Goal: Navigation & Orientation: Understand site structure

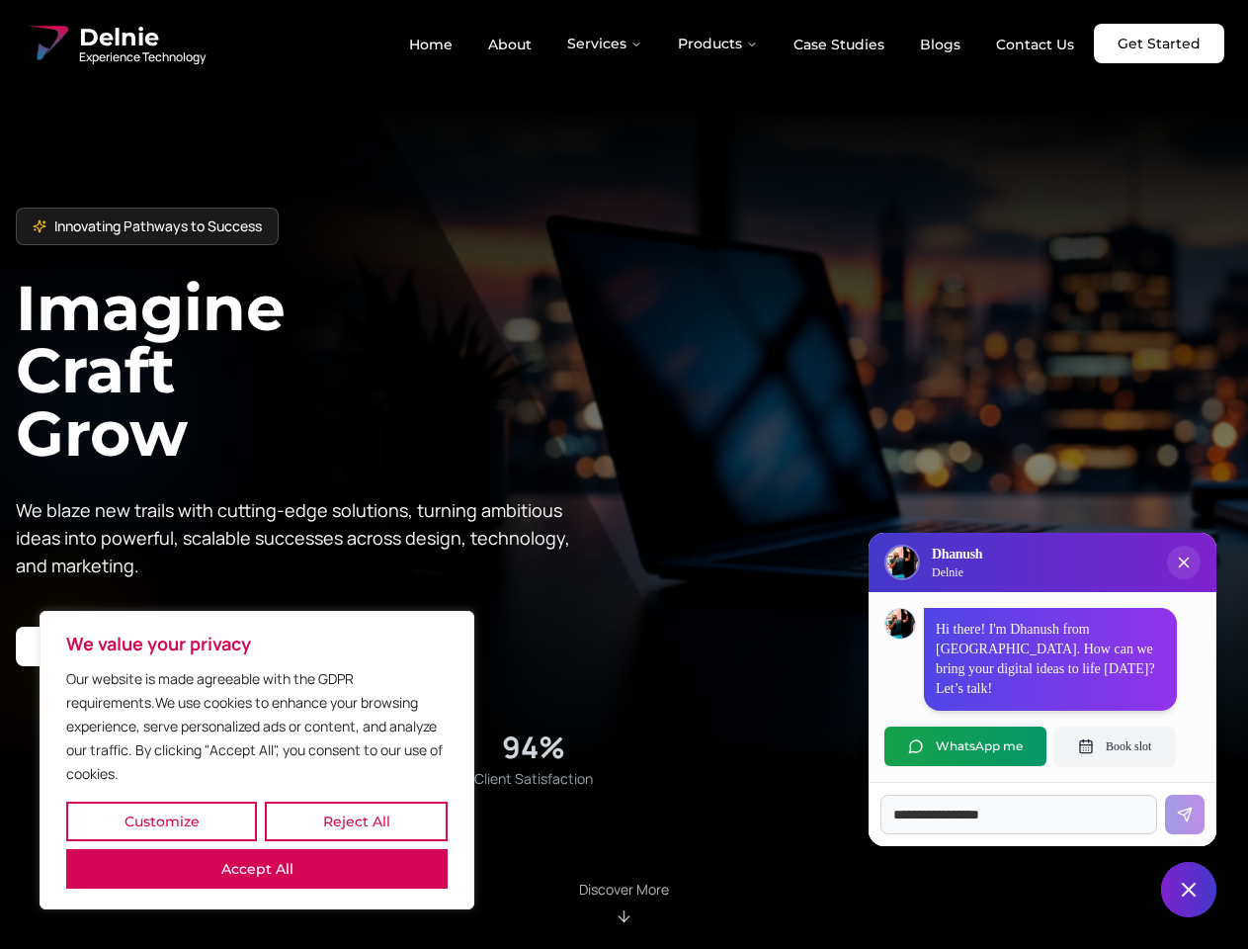
click at [161, 821] on button "Customize" at bounding box center [161, 821] width 191 height 40
click at [0, 0] on div at bounding box center [0, 0] width 0 height 0
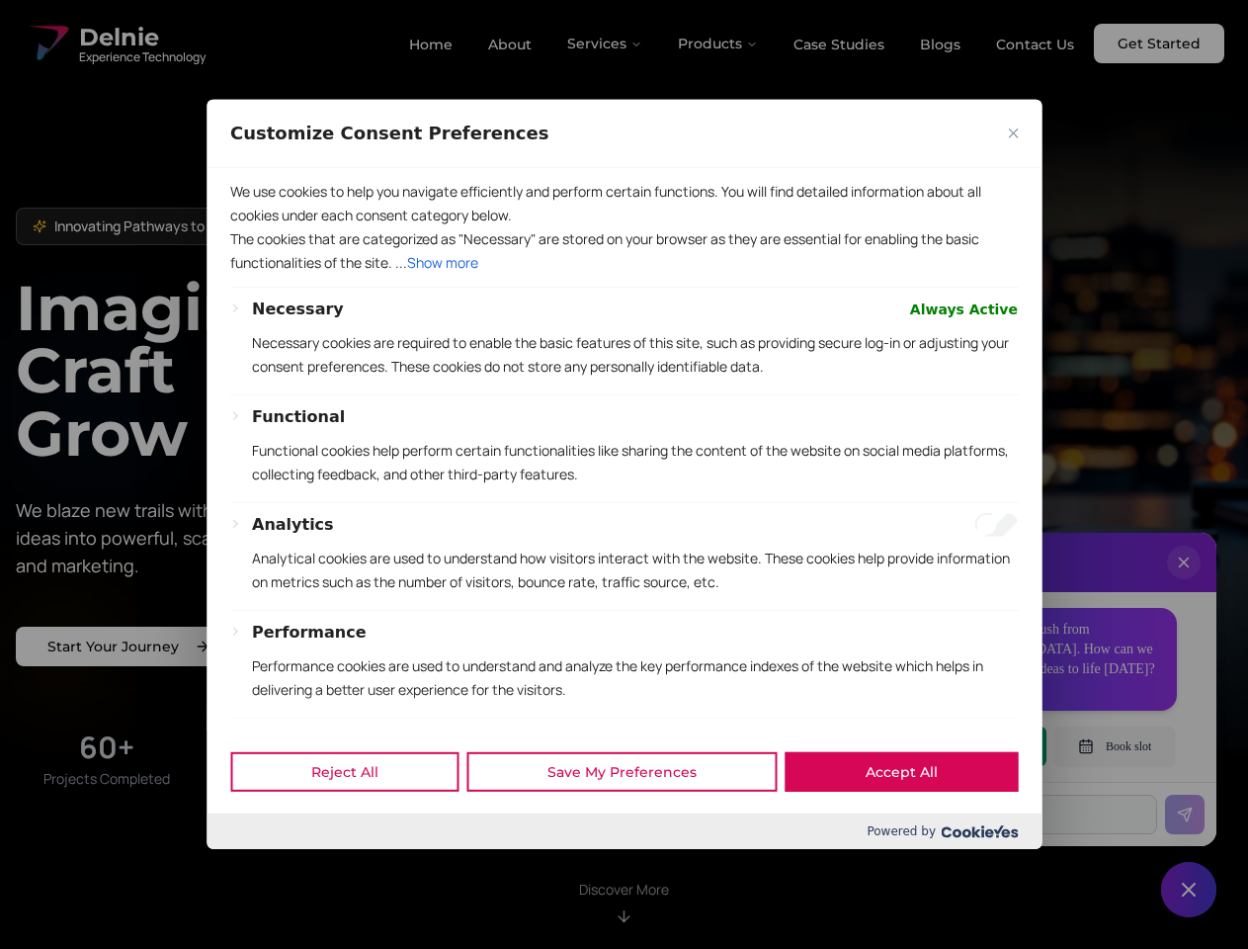
click at [257, 227] on p "We use cookies to help you navigate efficiently and perform certain functions. …" at bounding box center [624, 203] width 788 height 47
click at [624, 474] on div "Necessary Always Active Necessary cookies are required to enable the basic feat…" at bounding box center [624, 603] width 788 height 612
click at [606, 43] on div at bounding box center [624, 474] width 1248 height 949
click at [718, 43] on div at bounding box center [624, 474] width 1248 height 949
click at [1184, 582] on div at bounding box center [624, 474] width 1248 height 949
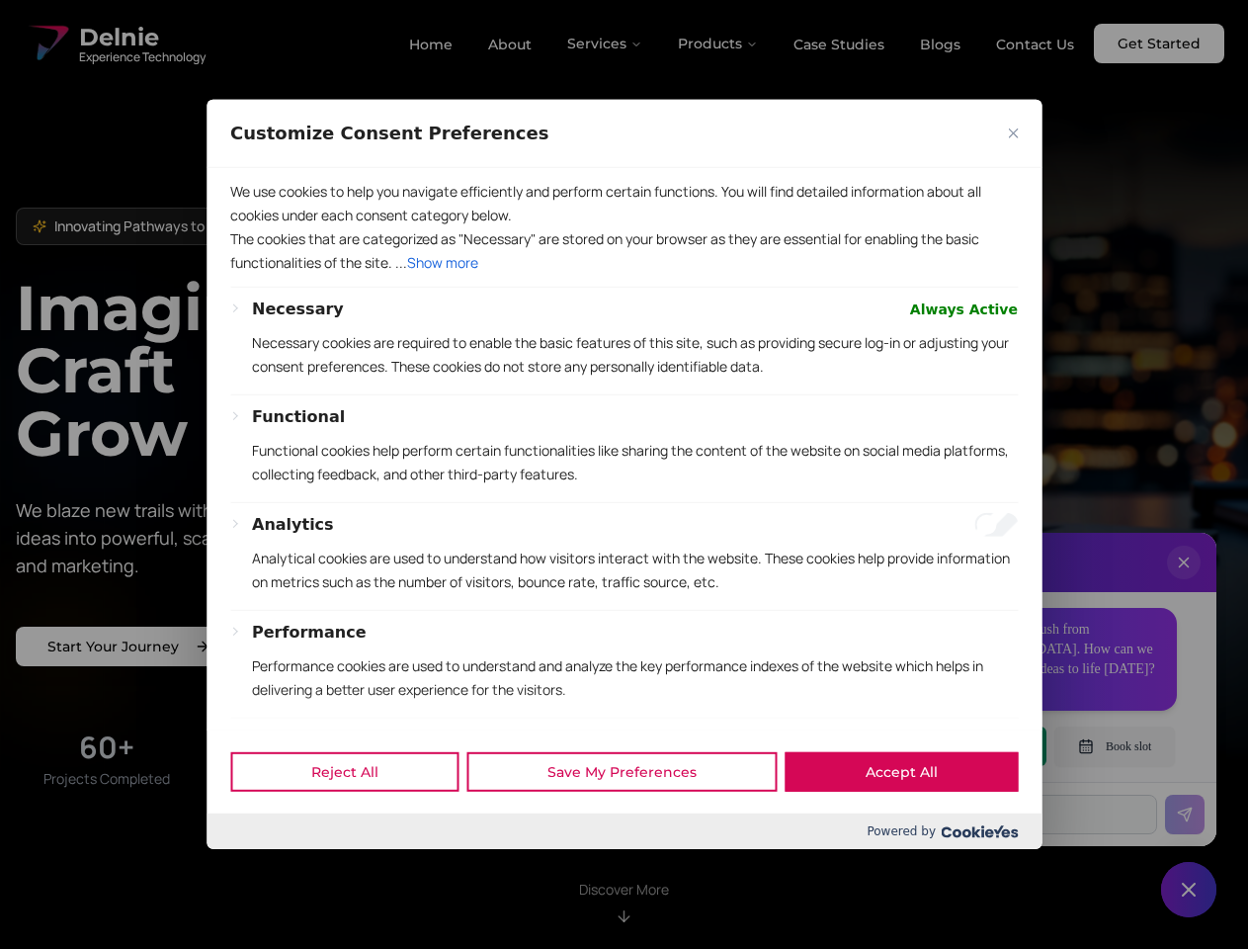
click at [966, 746] on div "Reject All Save My Preferences Accept All" at bounding box center [624, 771] width 835 height 84
click at [1115, 746] on div at bounding box center [624, 474] width 1248 height 949
click at [1189, 889] on div at bounding box center [624, 474] width 1248 height 949
